Goal: Task Accomplishment & Management: Use online tool/utility

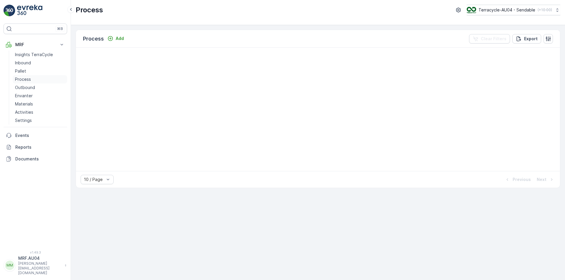
click at [27, 82] on link "Process" at bounding box center [40, 79] width 54 height 8
click at [28, 81] on p "Process" at bounding box center [23, 79] width 16 height 6
click at [19, 78] on p "Process" at bounding box center [23, 79] width 16 height 6
click at [21, 77] on p "Process" at bounding box center [23, 79] width 16 height 6
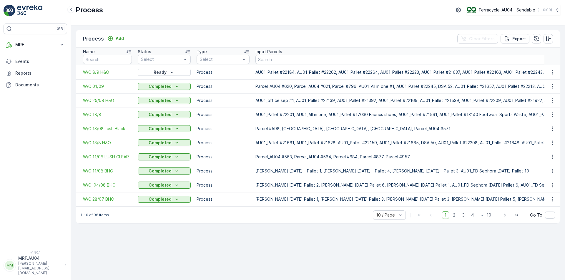
click at [106, 71] on span "W/C 8/9 H&O" at bounding box center [107, 72] width 49 height 6
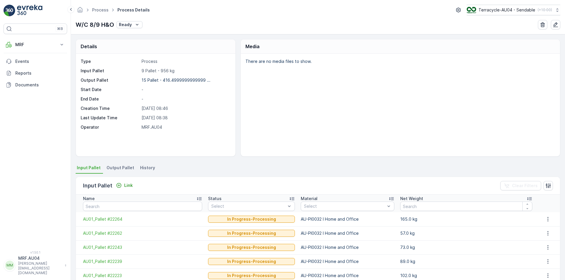
click at [116, 166] on span "Output Pallet" at bounding box center [120, 168] width 28 height 6
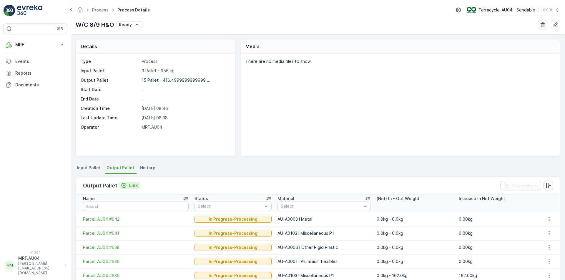
scroll to position [118, 0]
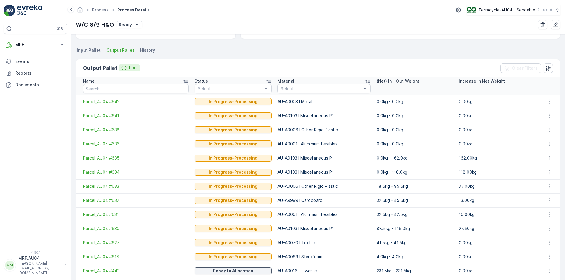
click at [129, 69] on p "Link" at bounding box center [133, 68] width 9 height 6
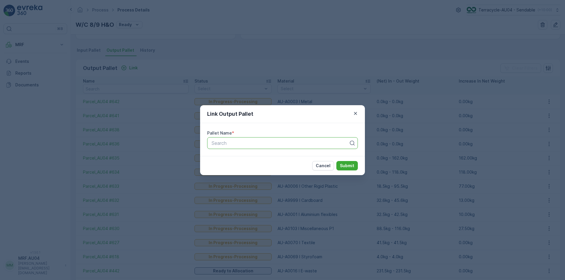
click at [309, 140] on p "Search" at bounding box center [279, 143] width 137 height 7
paste input "Parcel_AU04 #643"
type input "Parcel_AU04 #643"
drag, startPoint x: 320, startPoint y: 155, endPoint x: 345, endPoint y: 165, distance: 26.9
click at [344, 164] on form "Link Output Pallet Pallet Name * Search Cancel Submit" at bounding box center [282, 140] width 165 height 70
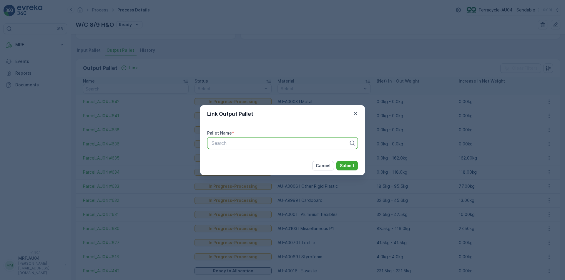
paste input "Parcel_AU04 #643"
click at [297, 162] on div "Loading..." at bounding box center [282, 158] width 151 height 11
type input "Parcel_AU04 #643"
click at [348, 166] on p "Submit" at bounding box center [347, 166] width 14 height 6
click at [227, 144] on div at bounding box center [280, 143] width 138 height 5
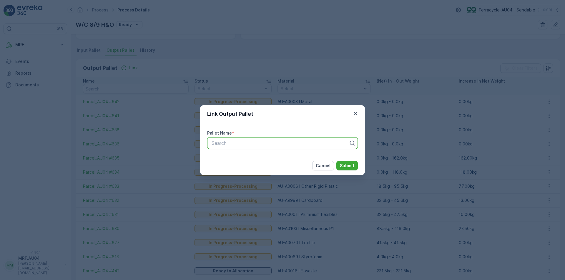
click at [249, 141] on div at bounding box center [280, 143] width 138 height 5
paste input "Parcel_AU04 #643"
type input "Parcel_AU04 #643"
click at [284, 160] on div "Parcel_AU04 #643" at bounding box center [283, 157] width 144 height 5
click at [356, 169] on button "Submit" at bounding box center [346, 165] width 21 height 9
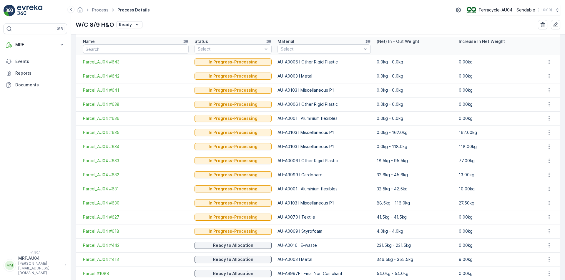
scroll to position [147, 0]
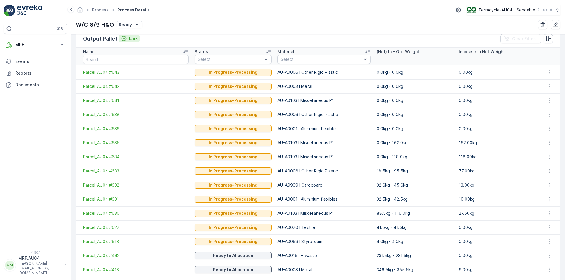
click at [133, 39] on p "Link" at bounding box center [133, 39] width 9 height 6
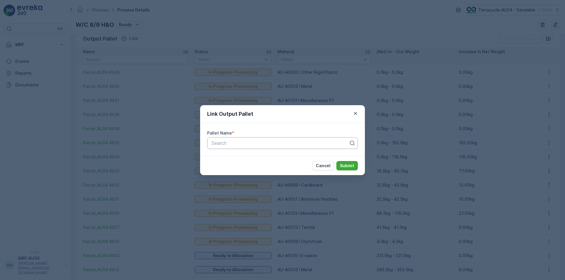
click at [257, 141] on div at bounding box center [280, 143] width 138 height 5
paste input "Parcel_AU04 #644"
type input "Parcel_AU04 #644"
click at [334, 155] on div "Parcel_AU04 #644" at bounding box center [283, 157] width 144 height 5
click at [350, 167] on p "Submit" at bounding box center [347, 166] width 14 height 6
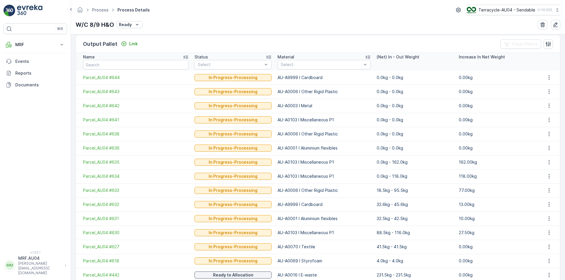
scroll to position [109, 0]
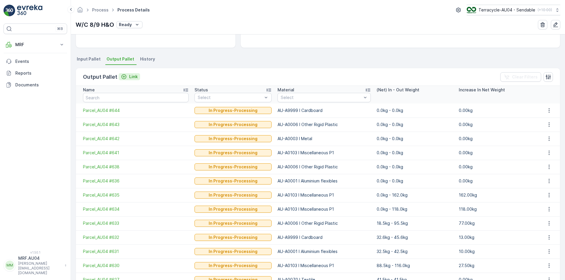
click at [133, 78] on p "Link" at bounding box center [133, 77] width 9 height 6
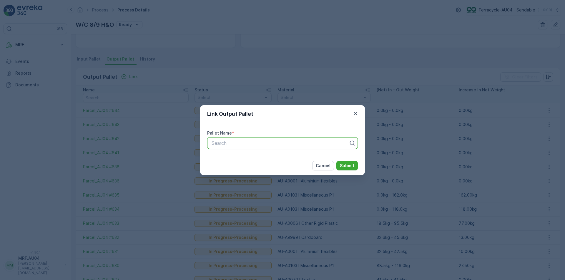
click at [250, 146] on div at bounding box center [280, 143] width 138 height 5
paste input "Parcel_AU04 #637"
type input "Parcel_AU04 #637"
click at [294, 161] on div "Parcel_AU04 #637" at bounding box center [282, 158] width 151 height 10
click at [355, 168] on button "Submit" at bounding box center [346, 165] width 21 height 9
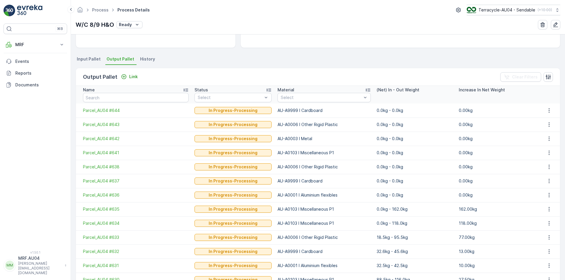
click at [121, 60] on span "Output Pallet" at bounding box center [120, 59] width 28 height 6
click at [124, 61] on span "Output Pallet" at bounding box center [120, 59] width 28 height 6
click at [126, 61] on span "Output Pallet" at bounding box center [120, 59] width 28 height 6
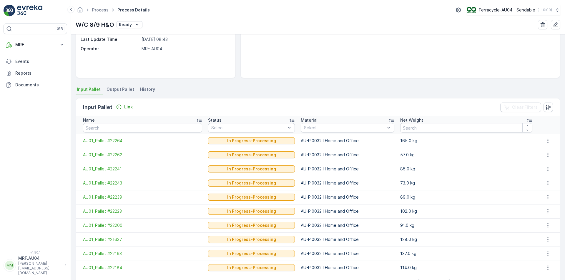
scroll to position [98, 0]
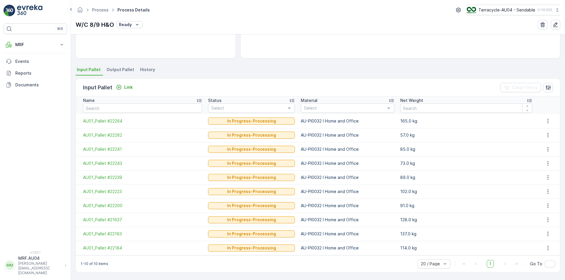
click at [112, 72] on span "Output Pallet" at bounding box center [120, 70] width 28 height 6
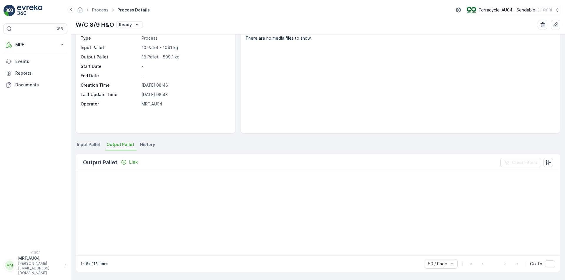
scroll to position [157, 0]
